Goal: Navigation & Orientation: Find specific page/section

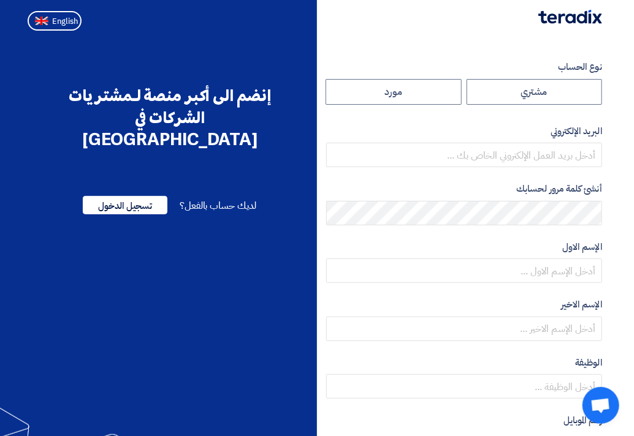
radio input "true"
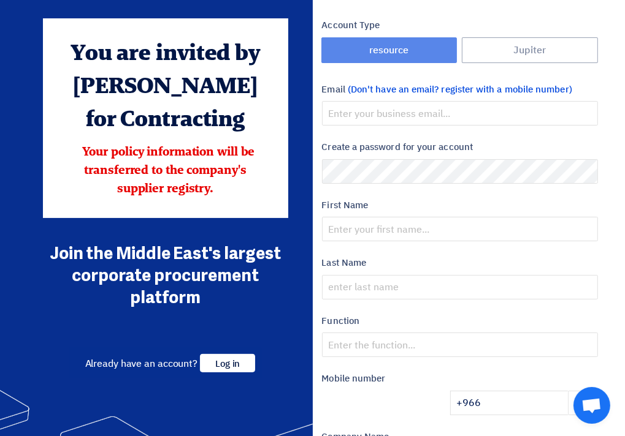
scroll to position [61, 0]
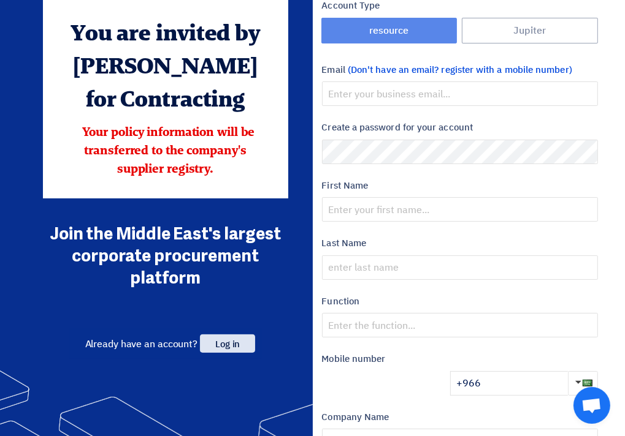
click at [246, 349] on span "Log in" at bounding box center [227, 344] width 55 height 18
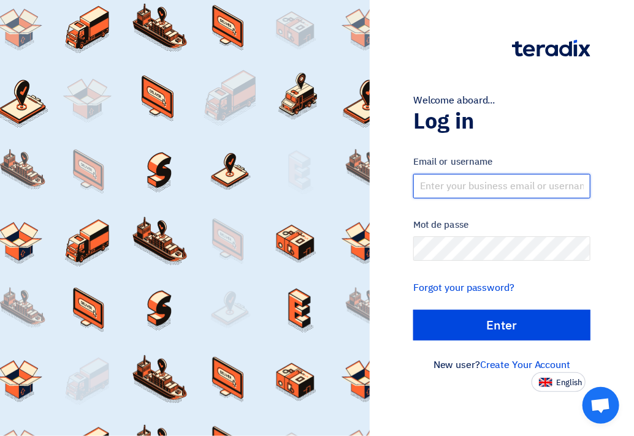
click at [471, 186] on input "text" at bounding box center [501, 186] width 177 height 25
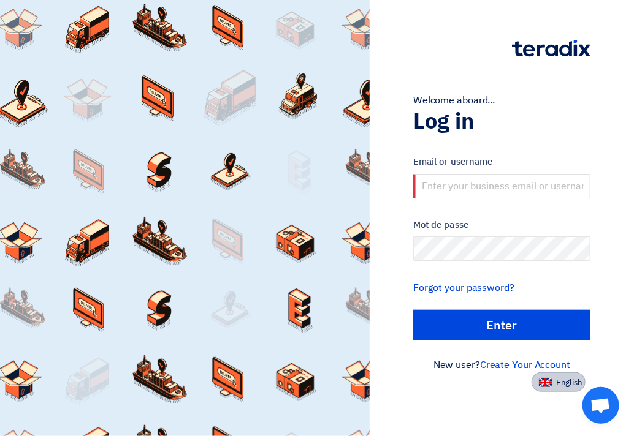
click at [557, 380] on span "English" at bounding box center [569, 383] width 26 height 9
type input "Sign in"
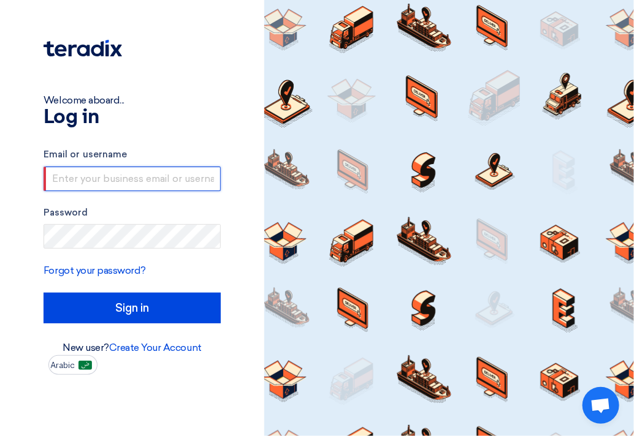
click at [74, 178] on input "text" at bounding box center [132, 179] width 177 height 25
paste input "ayad@moteco.com"
type input "ayad@moteco.com"
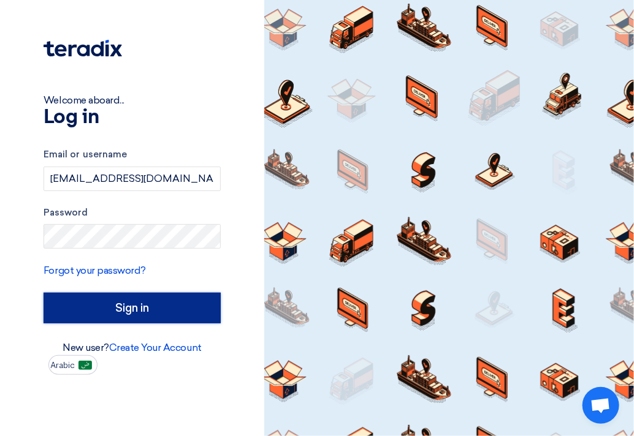
click at [127, 311] on input "Sign in" at bounding box center [132, 308] width 177 height 31
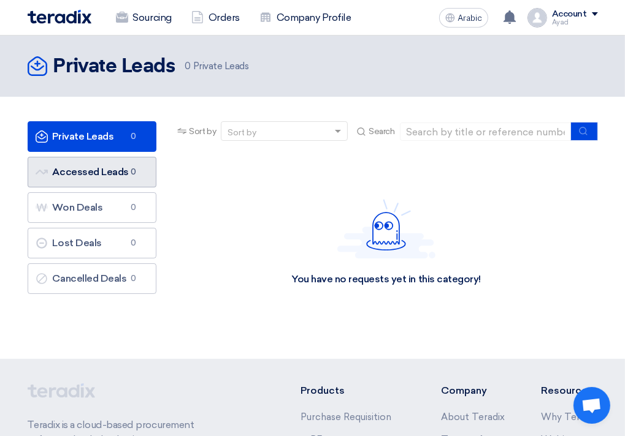
click at [104, 171] on font "Accessed Leads Accessed Leads" at bounding box center [82, 172] width 93 height 12
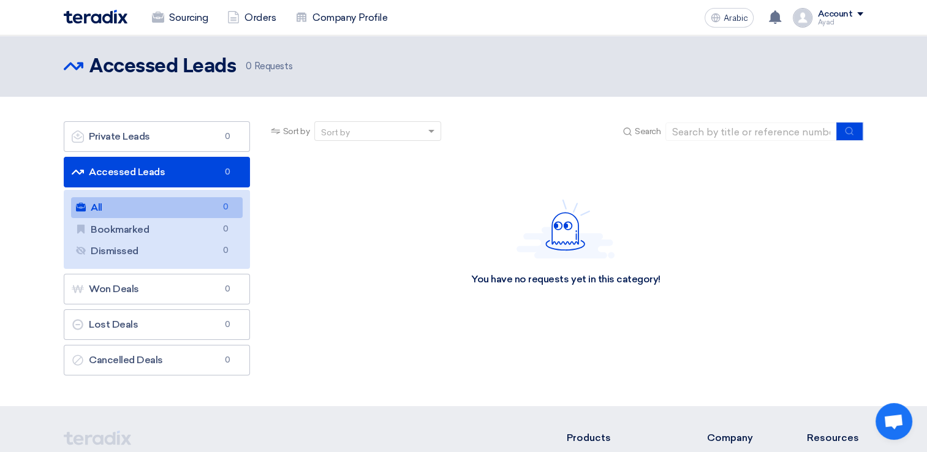
click at [633, 16] on div "Account" at bounding box center [841, 14] width 46 height 10
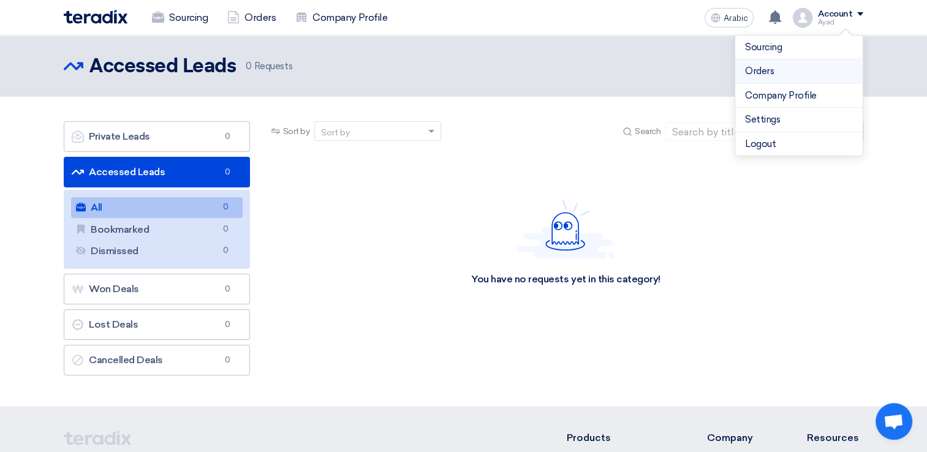
click at [633, 77] on link "Orders" at bounding box center [799, 71] width 108 height 14
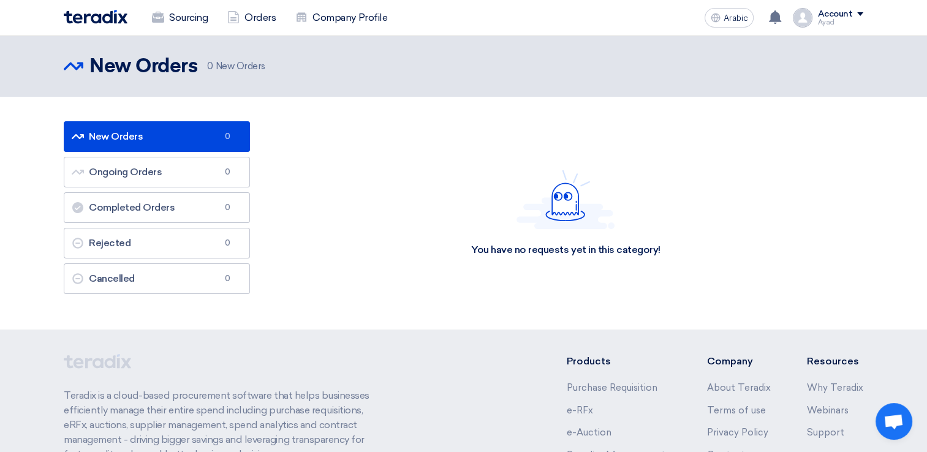
click at [633, 13] on span at bounding box center [860, 14] width 6 height 4
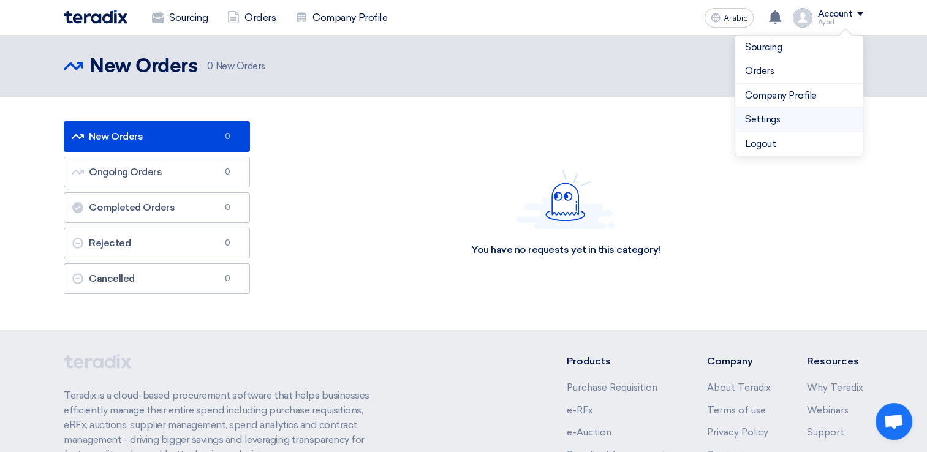
click at [633, 119] on link "Settings" at bounding box center [799, 120] width 108 height 14
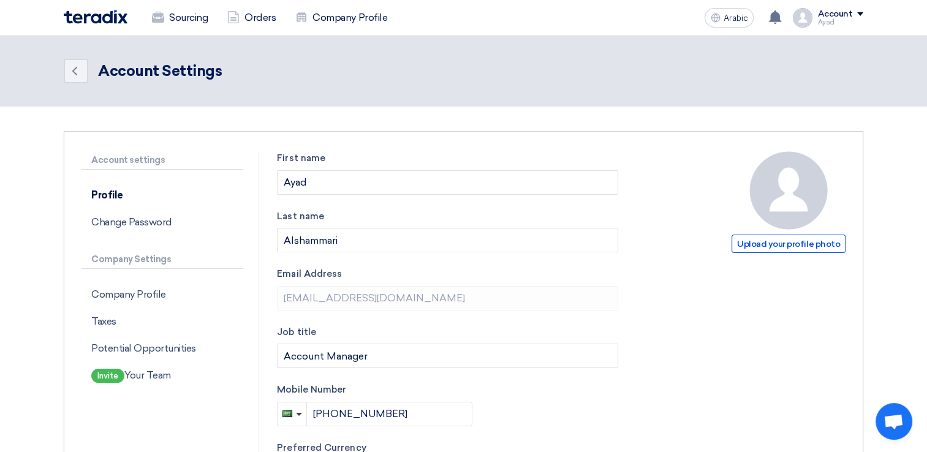
click at [633, 17] on div "Account" at bounding box center [841, 14] width 46 height 10
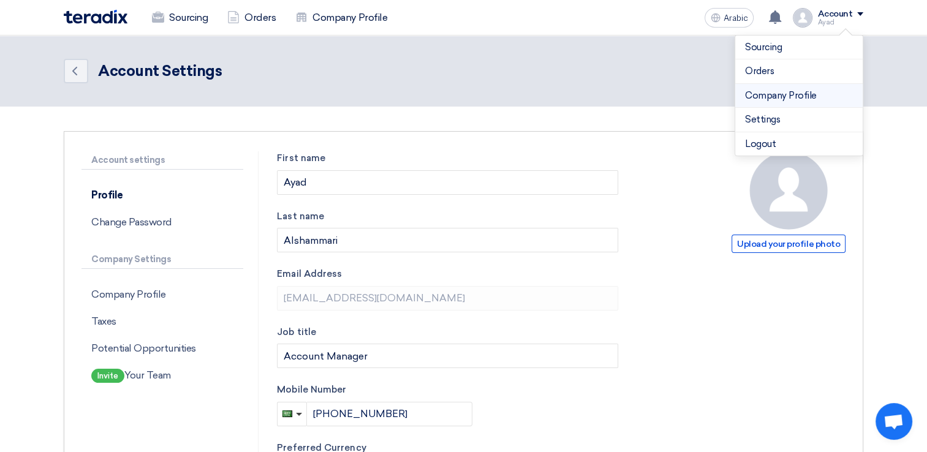
click at [633, 94] on link "Company Profile" at bounding box center [799, 96] width 108 height 14
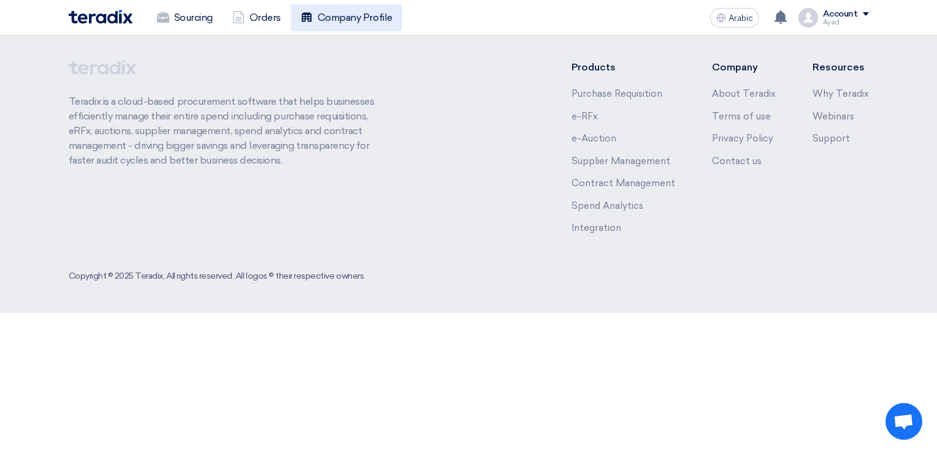
click at [356, 20] on font "Company Profile" at bounding box center [354, 17] width 75 height 15
click at [343, 16] on font "Company Profile" at bounding box center [354, 17] width 75 height 15
click at [102, 17] on img at bounding box center [101, 17] width 64 height 14
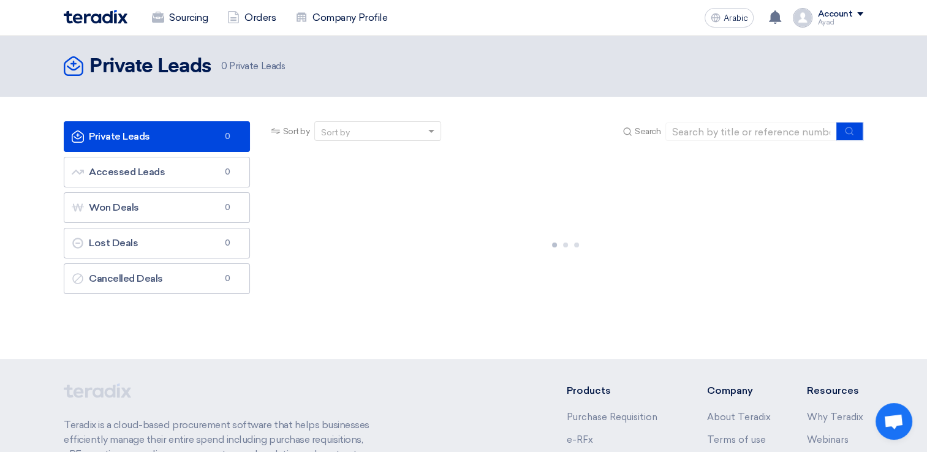
click at [72, 67] on icon "Private Leads" at bounding box center [74, 66] width 20 height 20
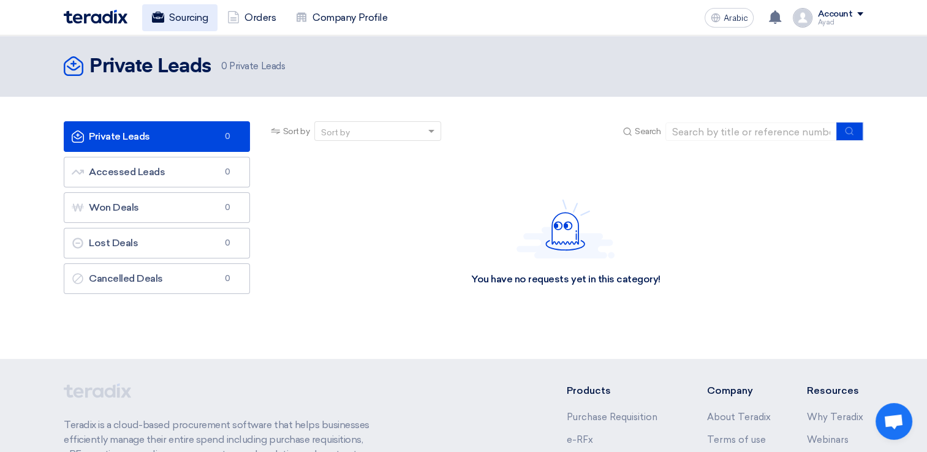
click at [194, 23] on font "Sourcing" at bounding box center [188, 17] width 39 height 15
click at [259, 21] on font "Orders" at bounding box center [260, 17] width 31 height 15
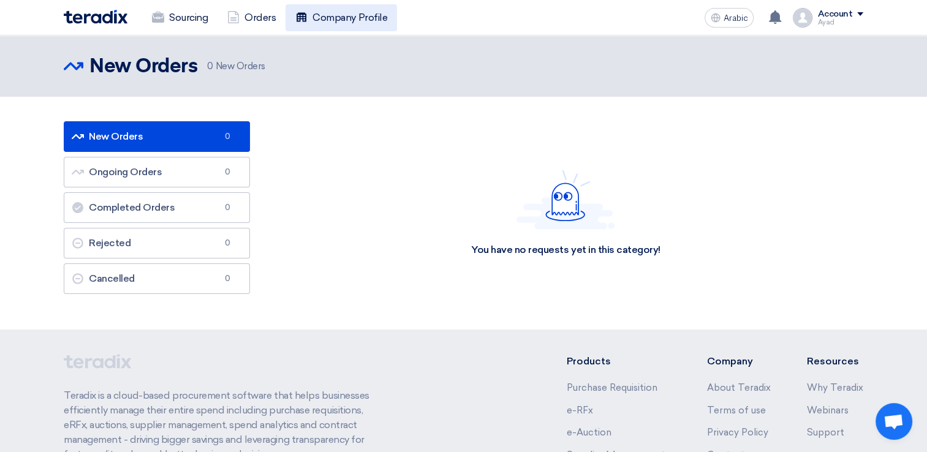
click at [346, 22] on font "Company Profile" at bounding box center [350, 17] width 75 height 15
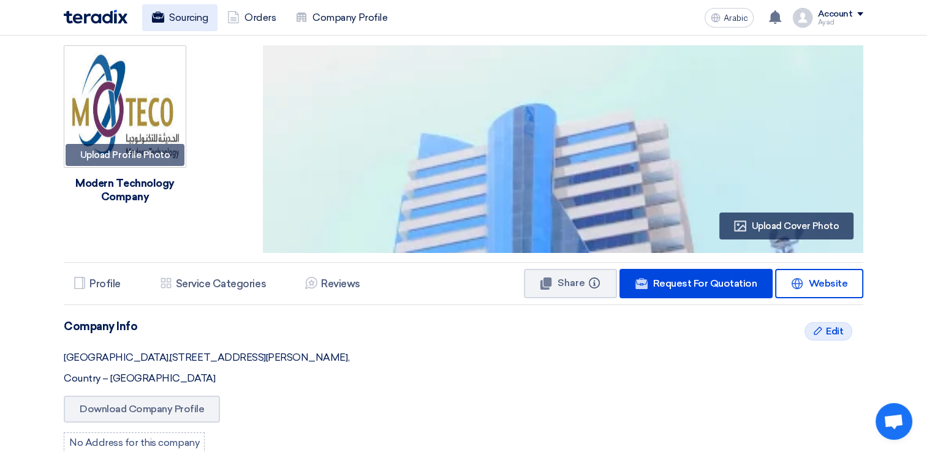
click at [198, 18] on font "Sourcing" at bounding box center [188, 17] width 39 height 15
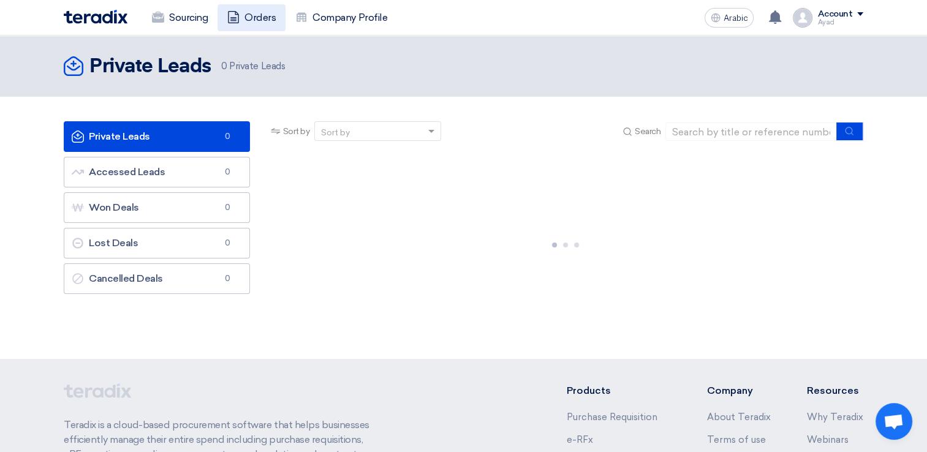
click at [245, 18] on link "Orders" at bounding box center [252, 17] width 68 height 27
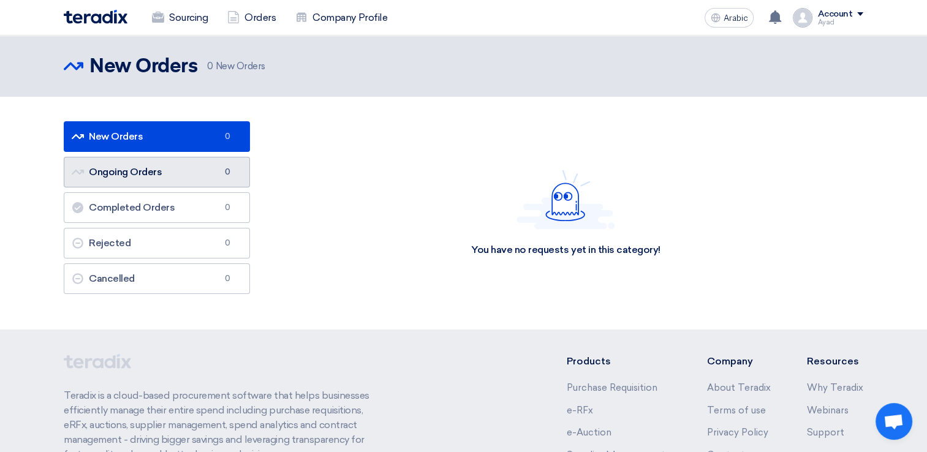
click at [144, 172] on font "Ongoing Orders Ongoing Orders" at bounding box center [117, 172] width 90 height 12
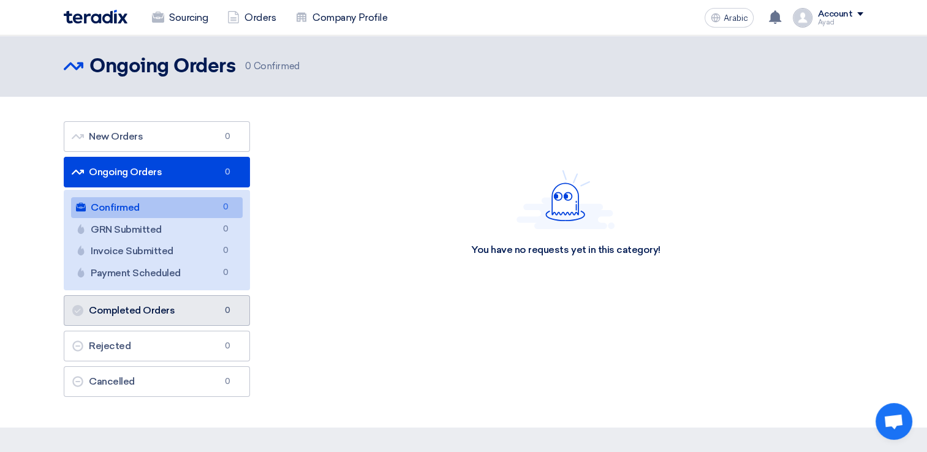
click at [148, 322] on link "Completed Orders Completed Orders 0" at bounding box center [157, 310] width 186 height 31
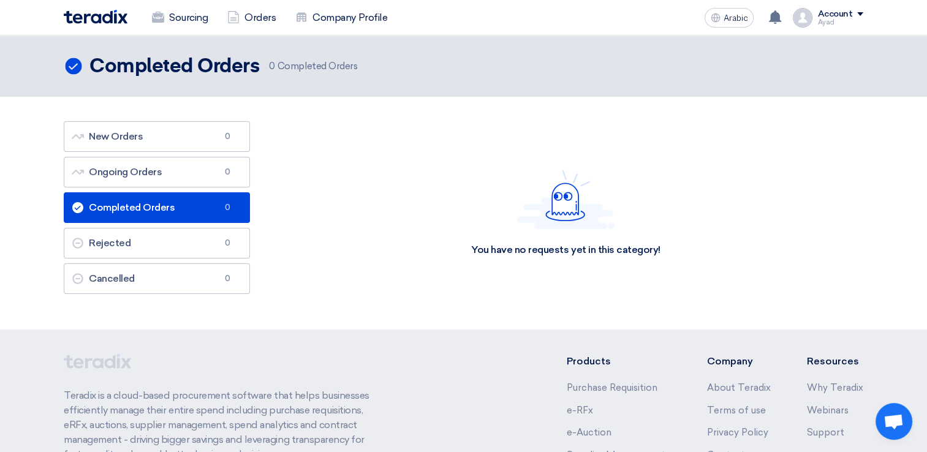
click at [108, 14] on img at bounding box center [96, 17] width 64 height 14
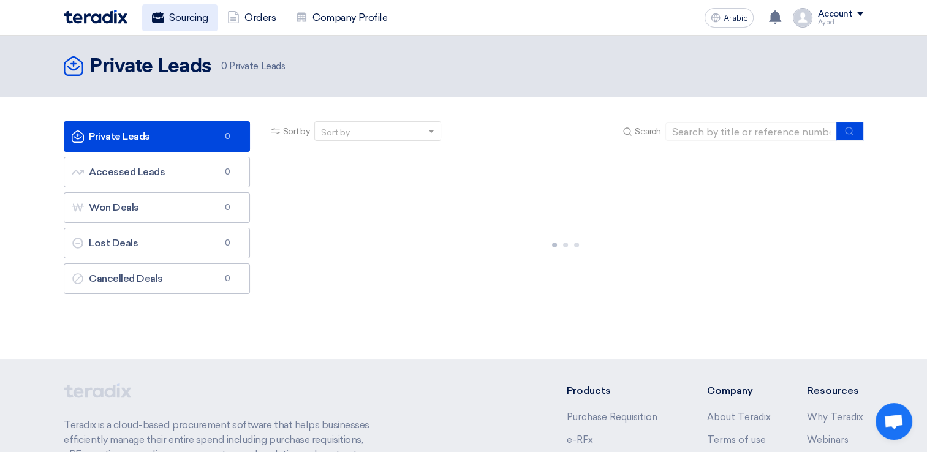
click at [172, 20] on font "Sourcing" at bounding box center [188, 17] width 39 height 15
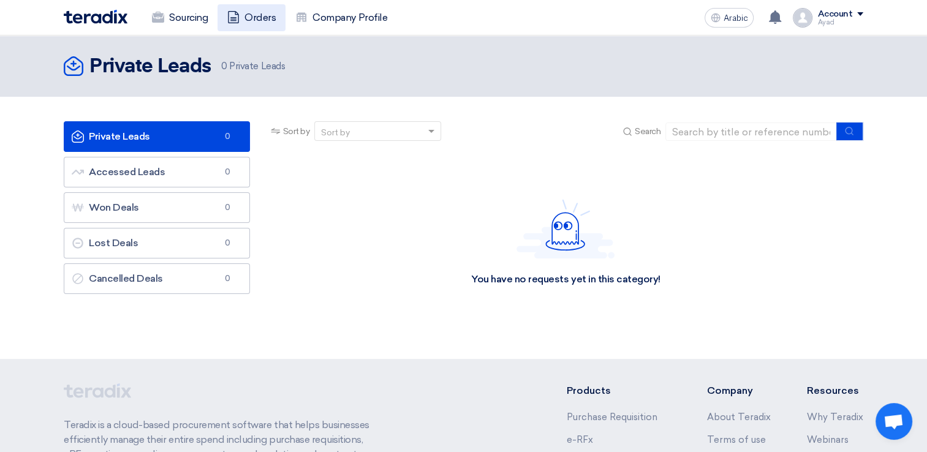
click at [257, 18] on font "Orders" at bounding box center [260, 17] width 31 height 15
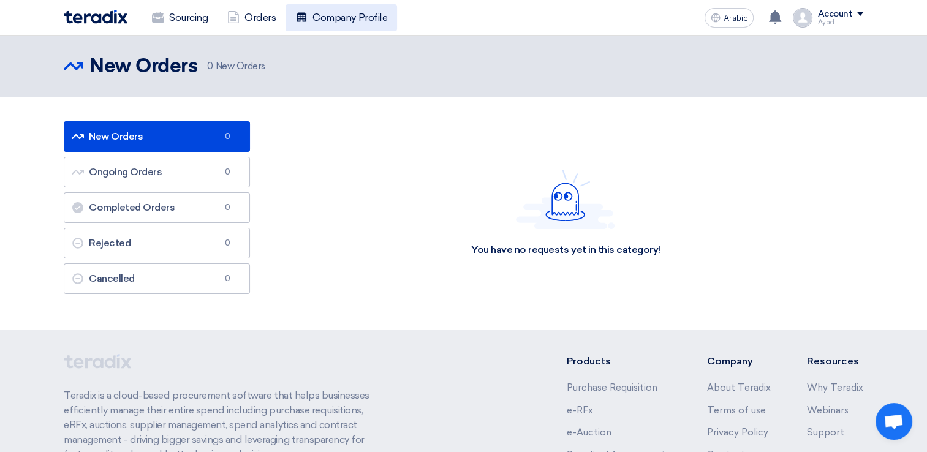
click at [348, 26] on link "Company Profile" at bounding box center [342, 17] width 112 height 27
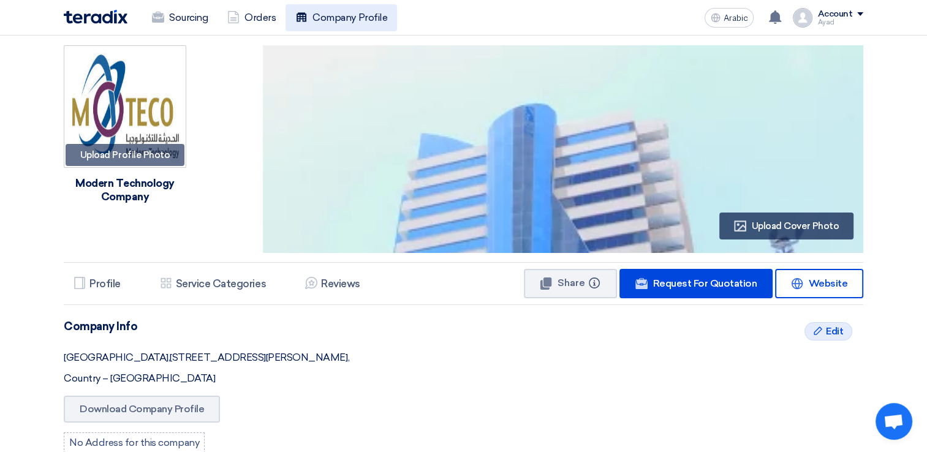
click at [351, 18] on font "Company Profile" at bounding box center [350, 17] width 75 height 15
click at [633, 19] on div "Ayad" at bounding box center [841, 22] width 46 height 7
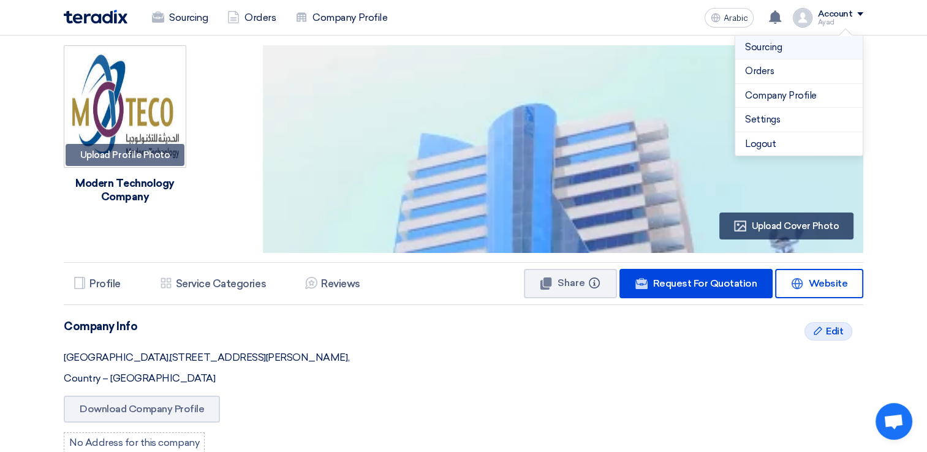
click at [633, 50] on link "Sourcing" at bounding box center [799, 47] width 108 height 14
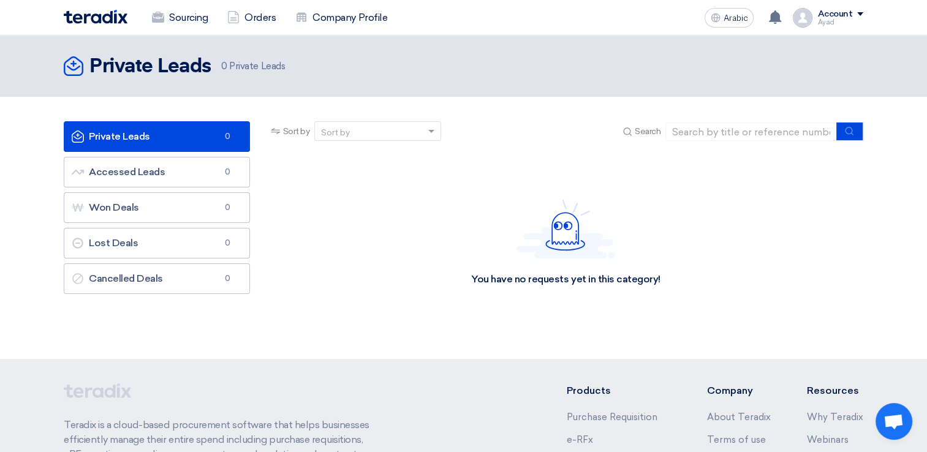
click at [633, 13] on span at bounding box center [860, 14] width 6 height 4
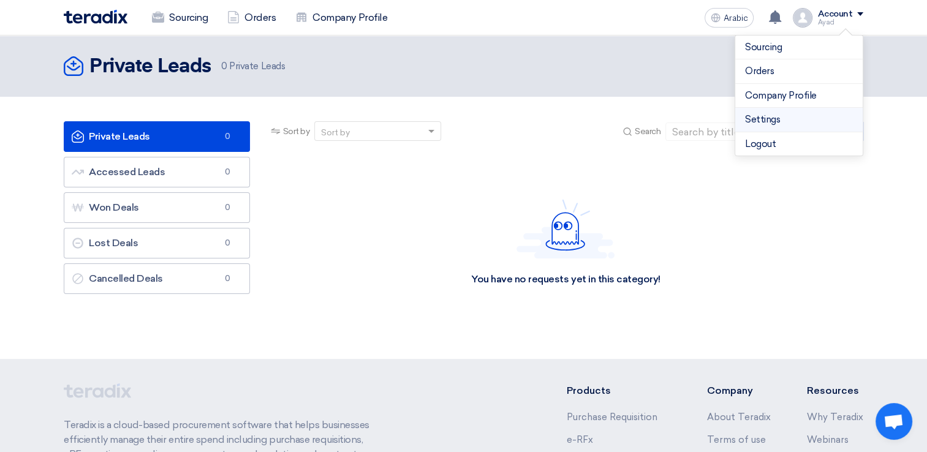
click at [633, 124] on link "Settings" at bounding box center [799, 120] width 108 height 14
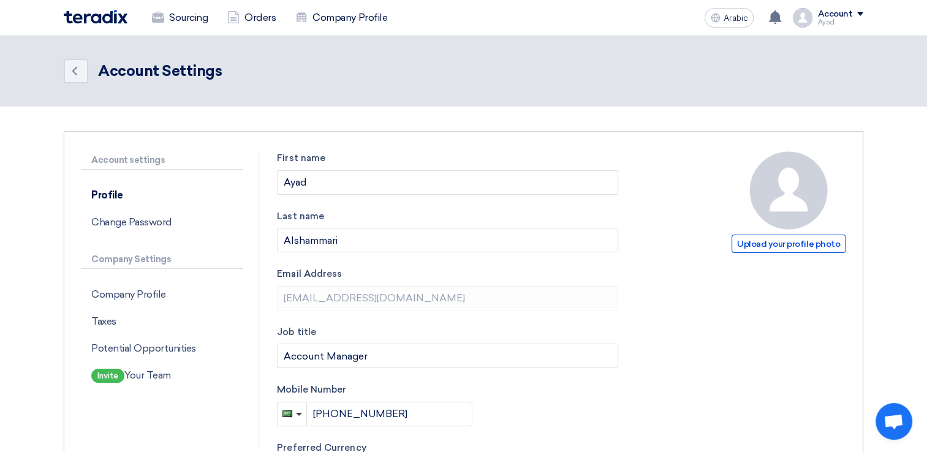
click at [633, 16] on img at bounding box center [803, 18] width 20 height 20
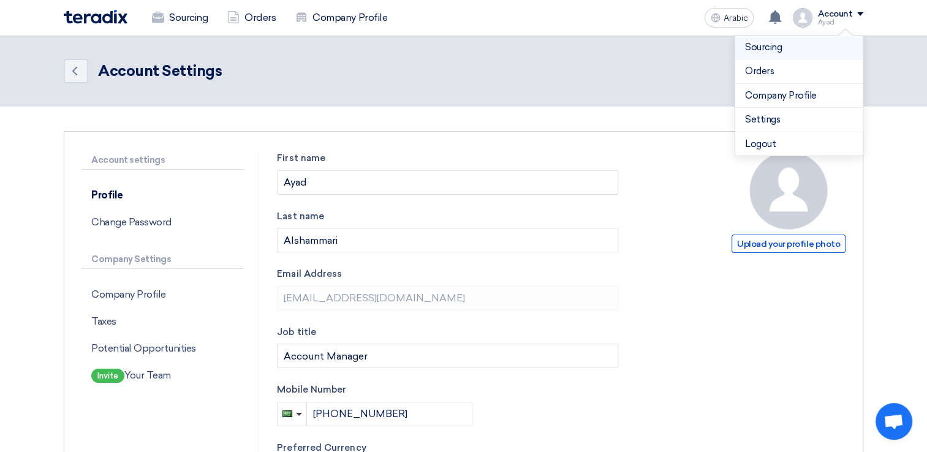
click at [633, 43] on link "Sourcing" at bounding box center [799, 47] width 108 height 14
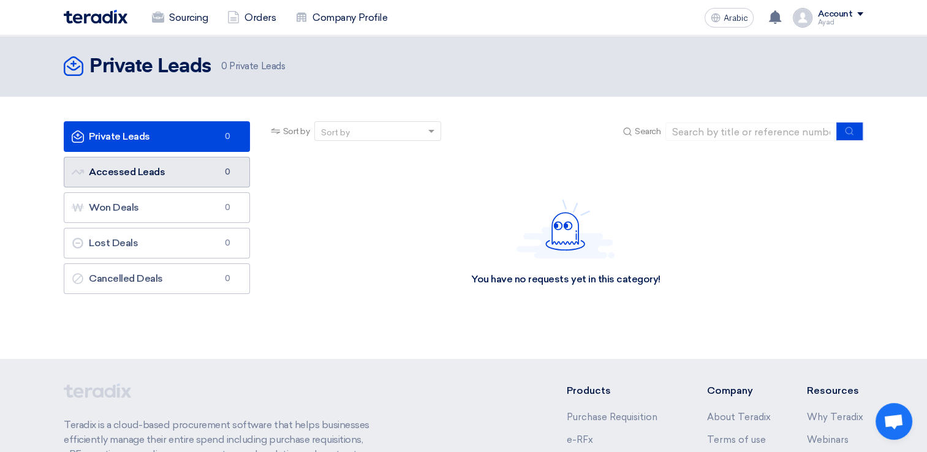
click at [184, 180] on link "Accessed Leads Accessed Leads 0" at bounding box center [157, 172] width 186 height 31
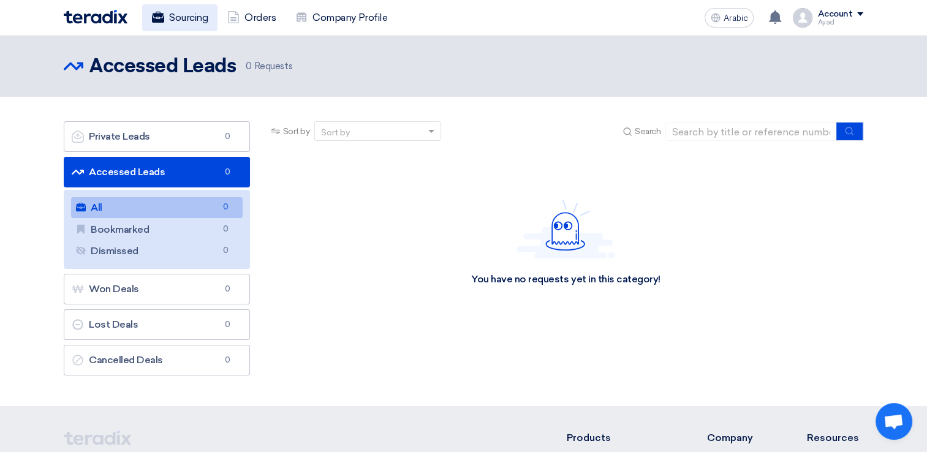
click at [186, 10] on font "Sourcing" at bounding box center [188, 17] width 39 height 15
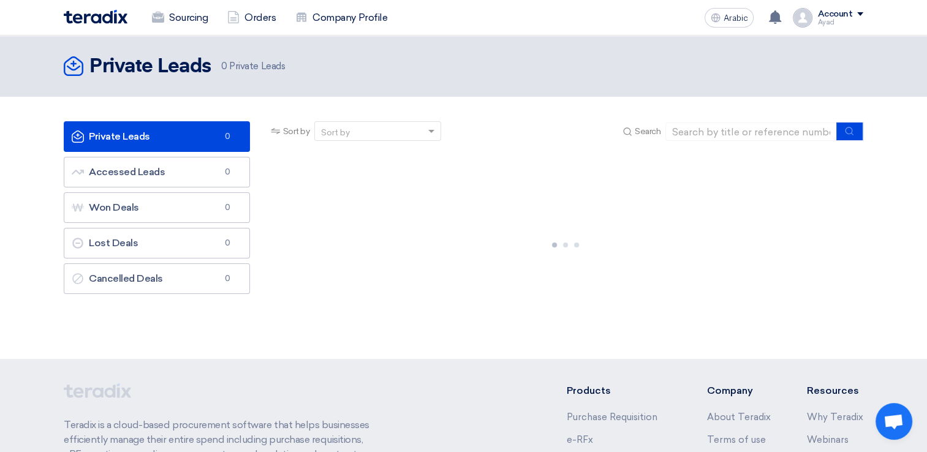
click at [91, 20] on img at bounding box center [96, 17] width 64 height 14
click at [633, 11] on div "Account" at bounding box center [841, 14] width 46 height 10
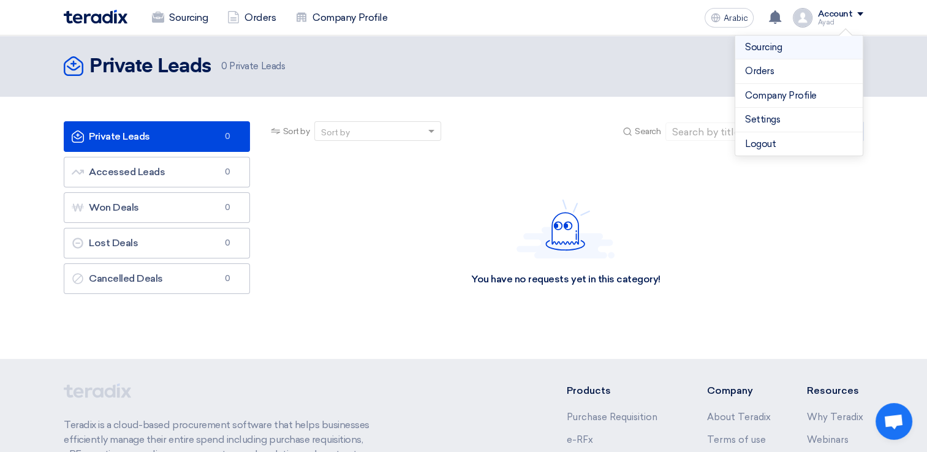
click at [633, 51] on link "Sourcing" at bounding box center [799, 47] width 108 height 14
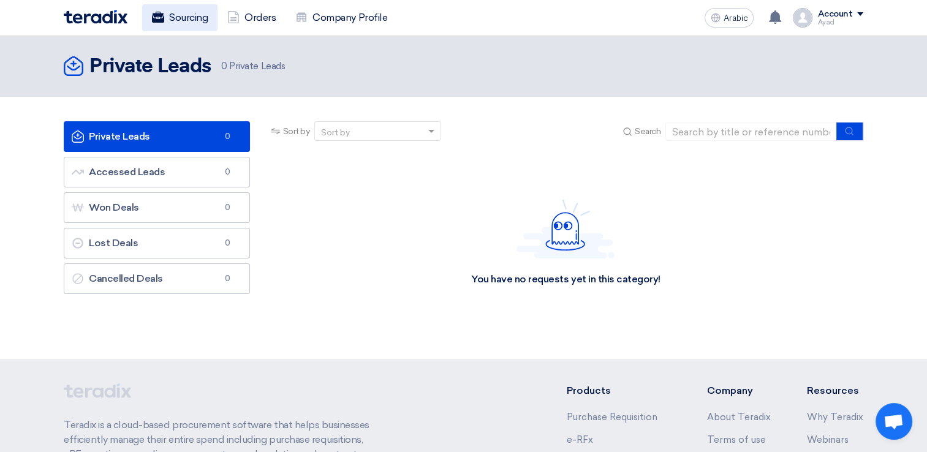
click at [199, 18] on font "Sourcing" at bounding box center [188, 17] width 39 height 15
click at [342, 12] on font "Company Profile" at bounding box center [350, 17] width 75 height 15
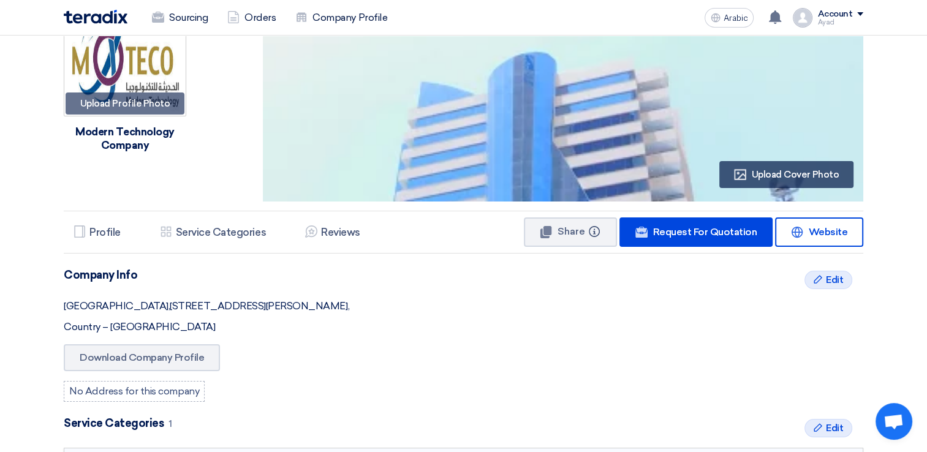
scroll to position [123, 0]
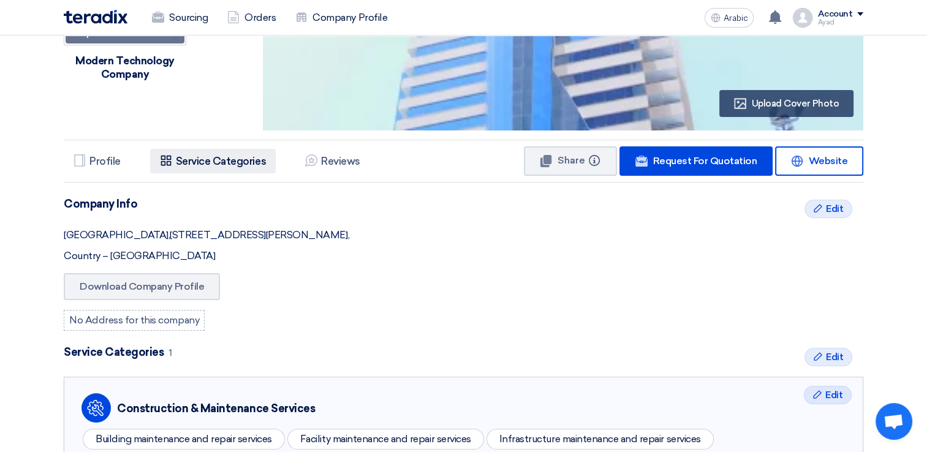
click at [221, 161] on h5 "Service Categories" at bounding box center [221, 161] width 90 height 12
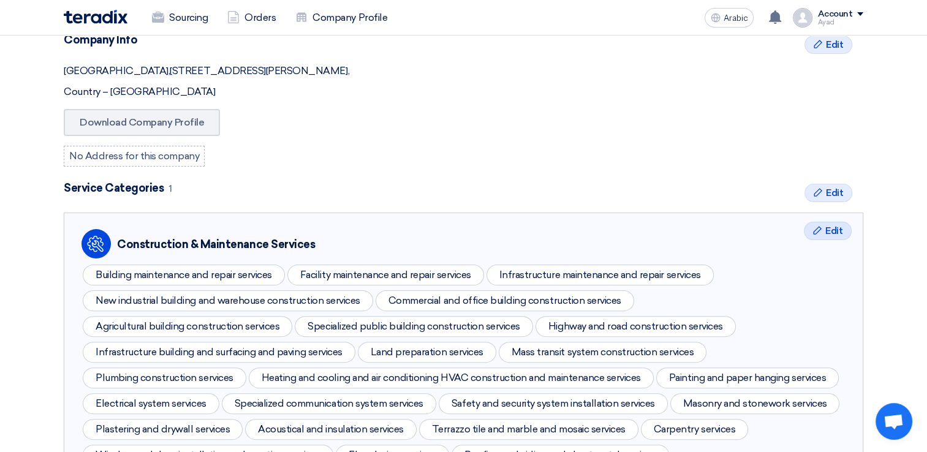
scroll to position [117, 0]
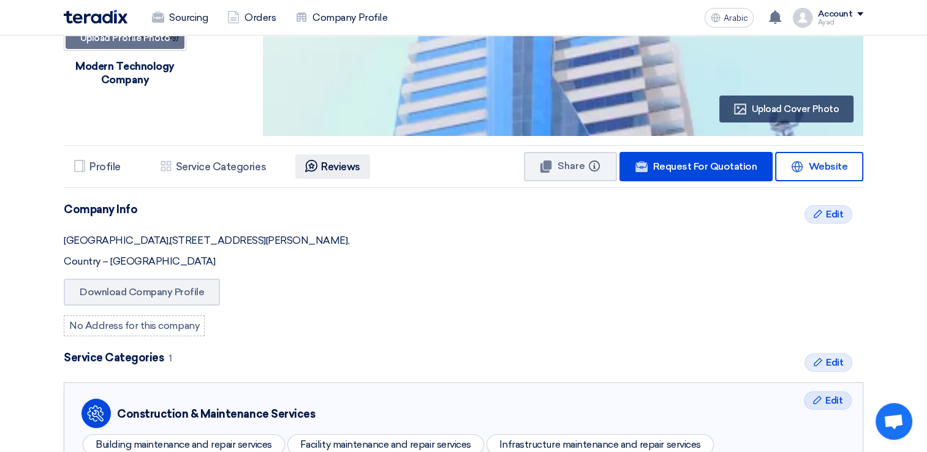
click at [326, 168] on h5 "Reviews" at bounding box center [340, 167] width 39 height 12
click at [583, 172] on button "Share Info" at bounding box center [570, 166] width 93 height 29
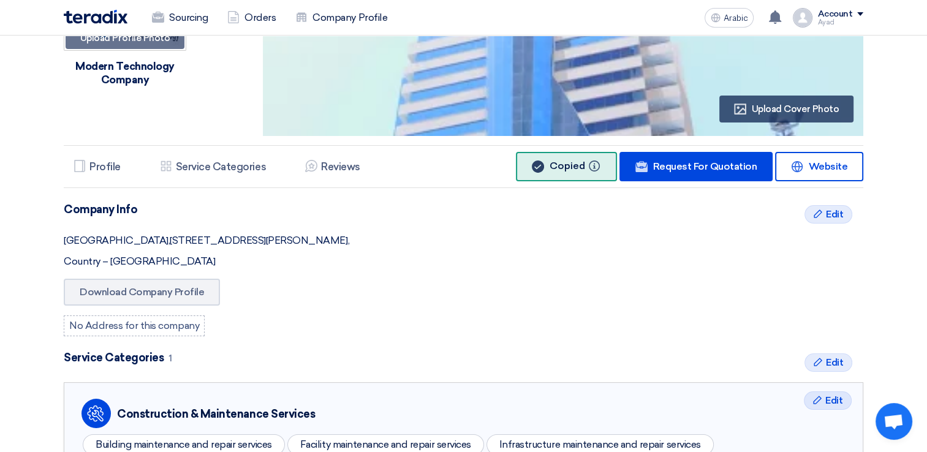
click at [583, 172] on button "Copied Info" at bounding box center [566, 166] width 101 height 29
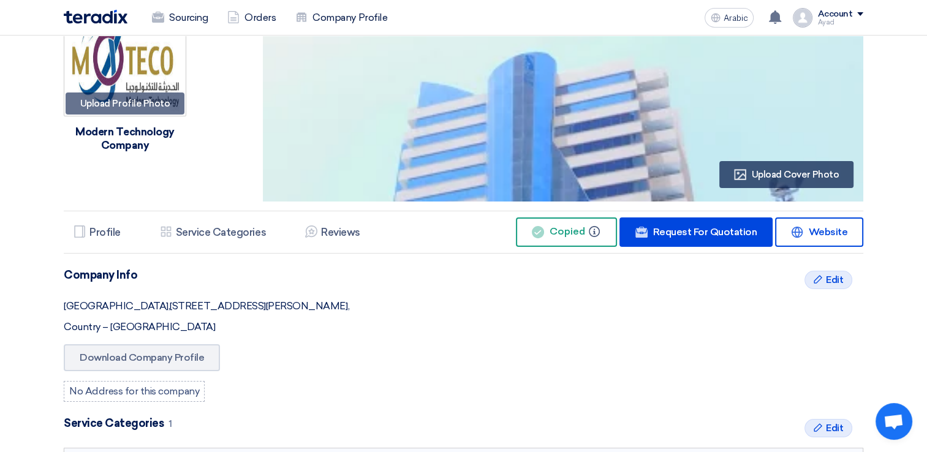
scroll to position [0, 0]
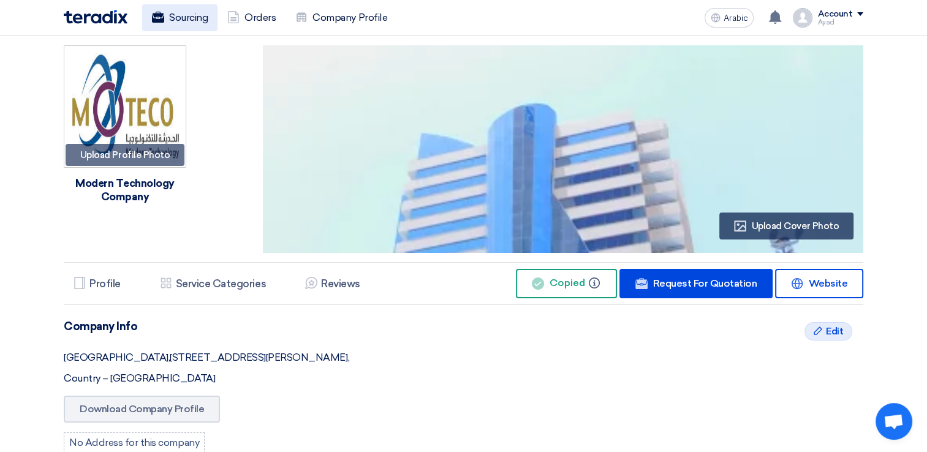
click at [164, 21] on use at bounding box center [158, 17] width 12 height 11
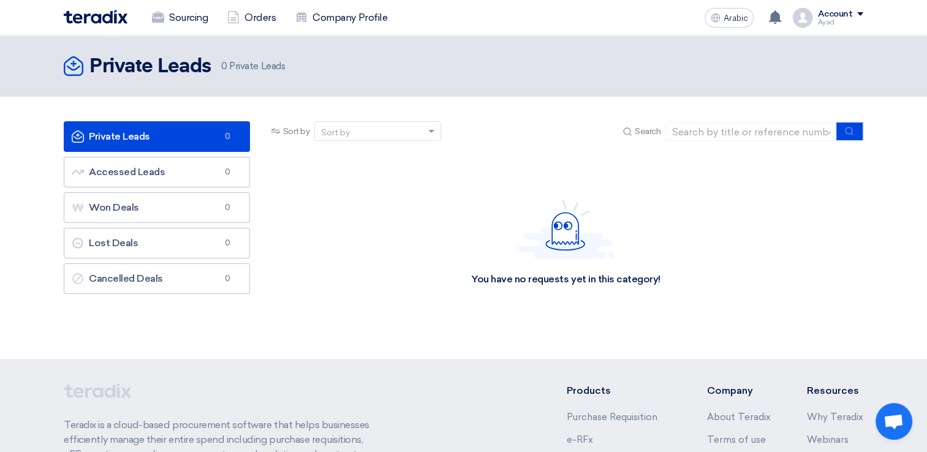
click at [72, 69] on use at bounding box center [74, 66] width 20 height 20
click at [125, 70] on h2 "Private Leads" at bounding box center [150, 67] width 122 height 25
click at [181, 20] on font "Sourcing" at bounding box center [188, 17] width 39 height 15
click at [361, 14] on font "Company Profile" at bounding box center [350, 17] width 75 height 15
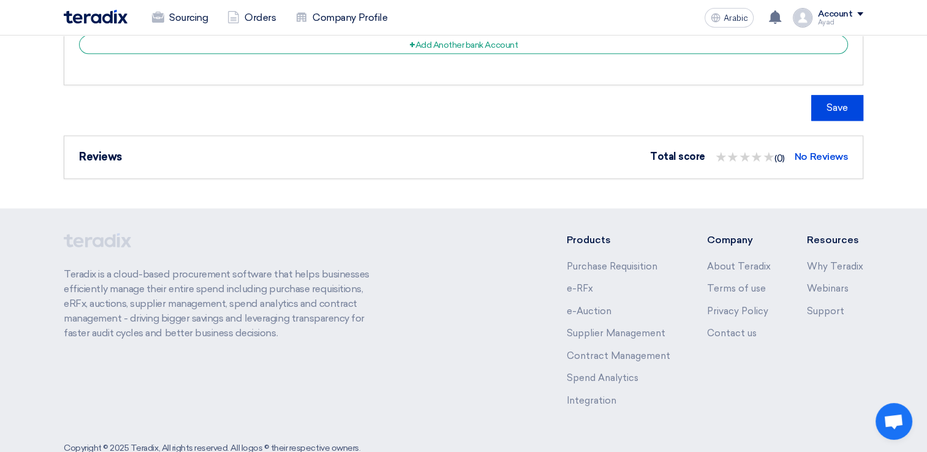
scroll to position [1576, 0]
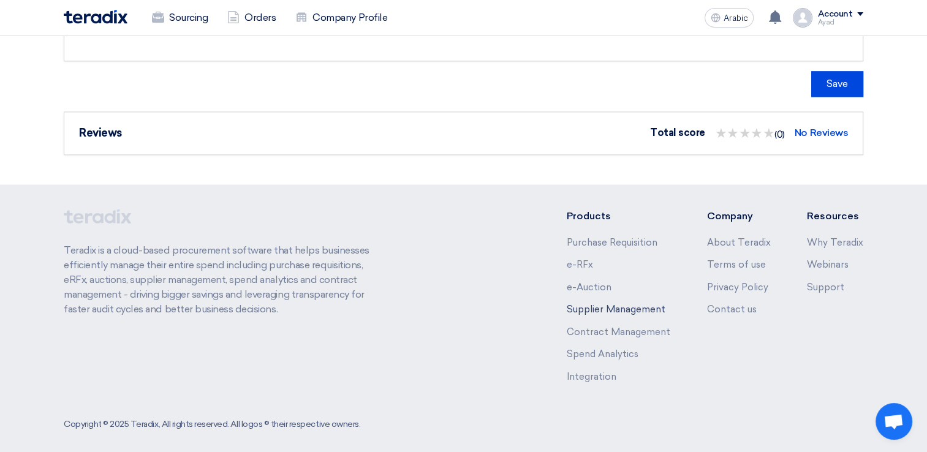
click at [598, 305] on link "Supplier Management" at bounding box center [616, 309] width 99 height 11
